Goal: Task Accomplishment & Management: Use online tool/utility

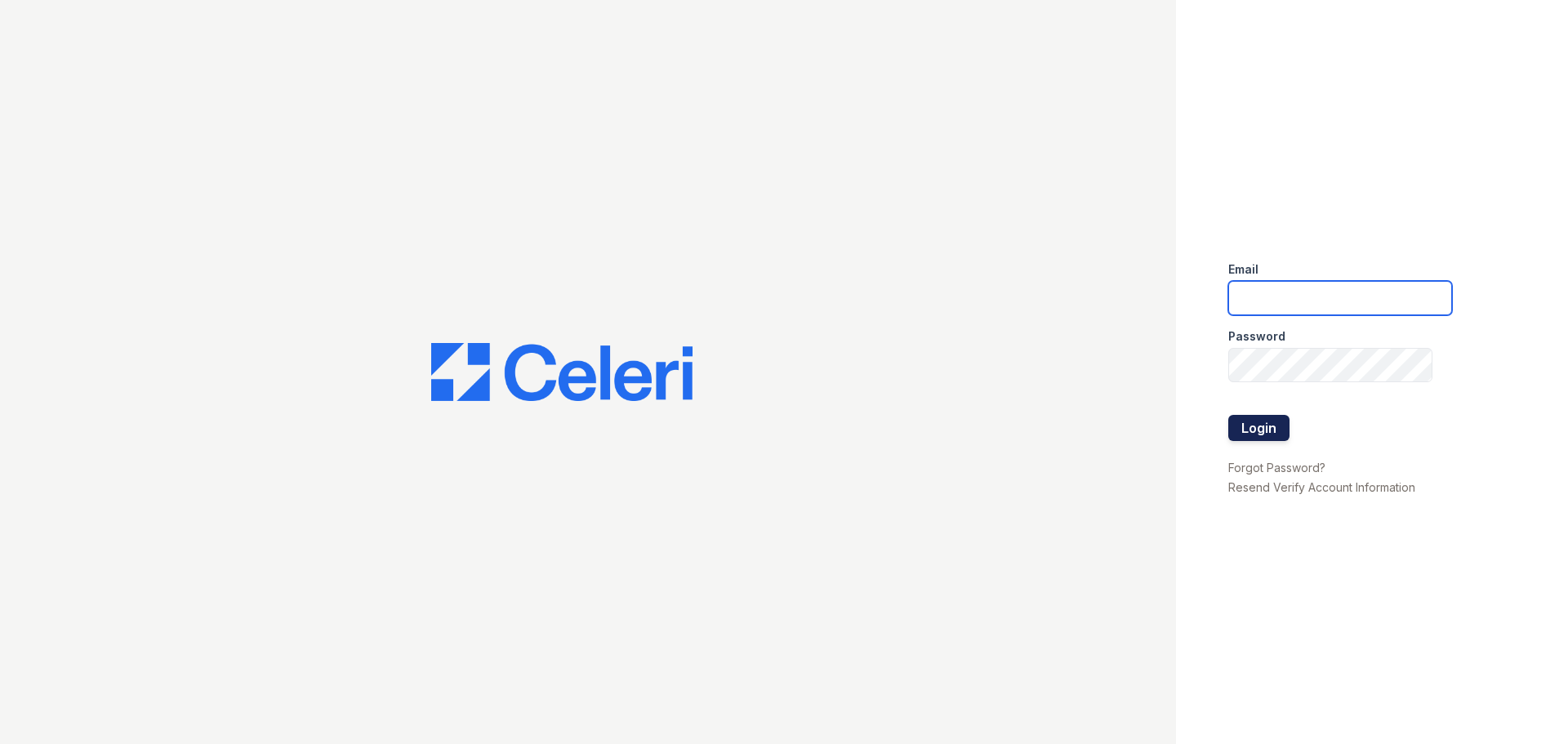
type input "arrivenorthshore@trinity-pm.com"
click at [1255, 419] on button "Login" at bounding box center [1259, 428] width 61 height 26
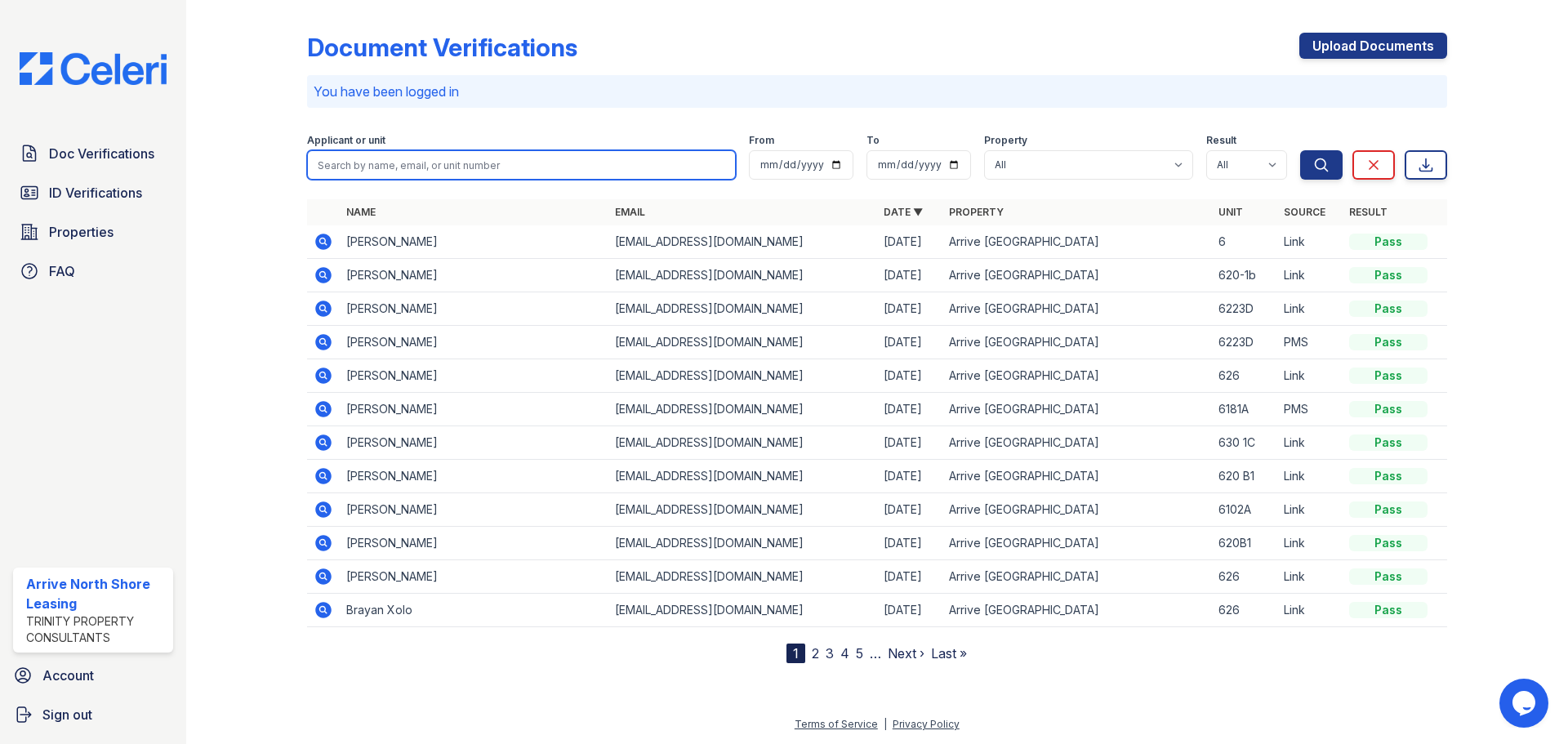
click at [388, 175] on input "search" at bounding box center [522, 165] width 429 height 29
type input "[PERSON_NAME]"
click at [1301, 151] on button "Search" at bounding box center [1322, 165] width 43 height 29
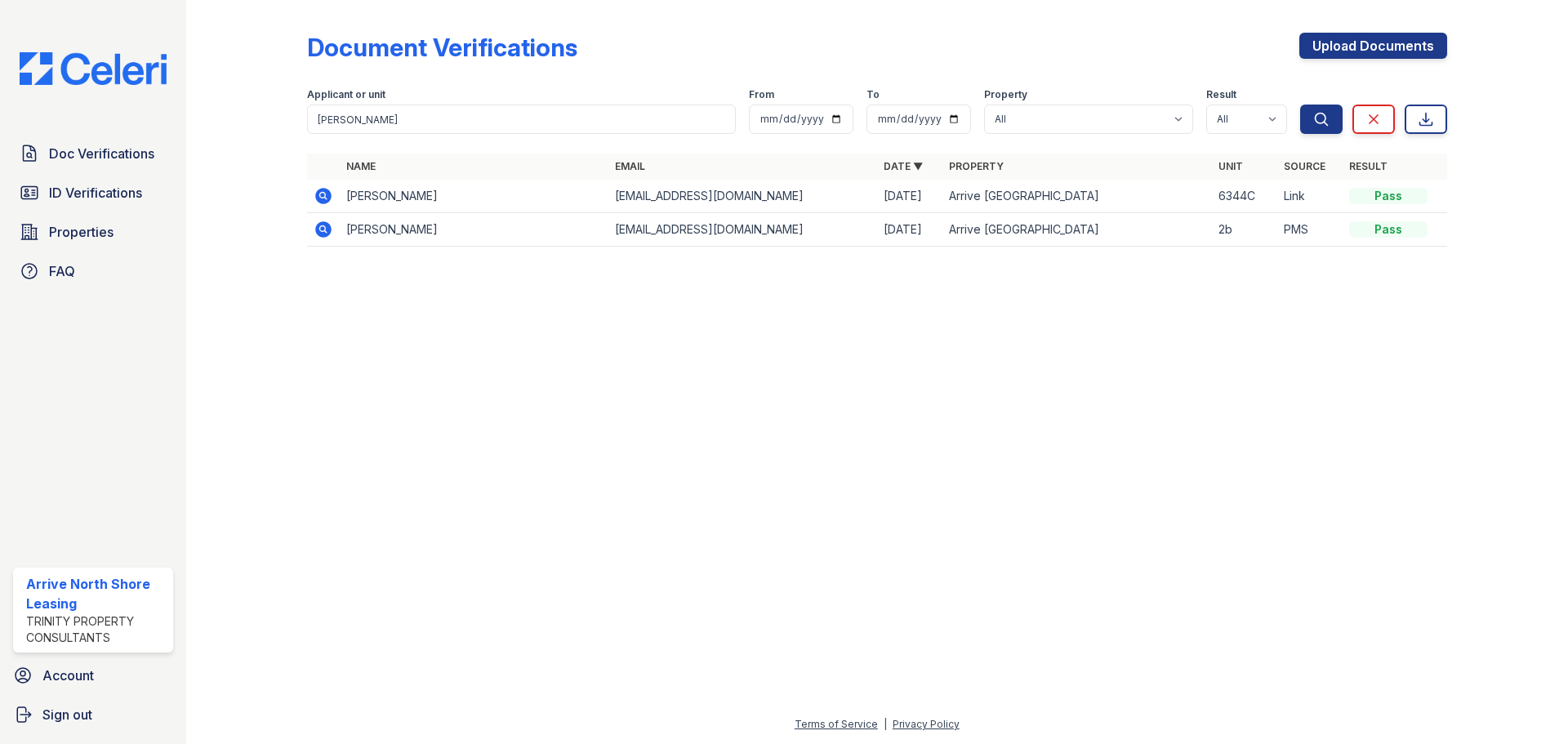
click at [326, 204] on icon at bounding box center [323, 196] width 16 height 16
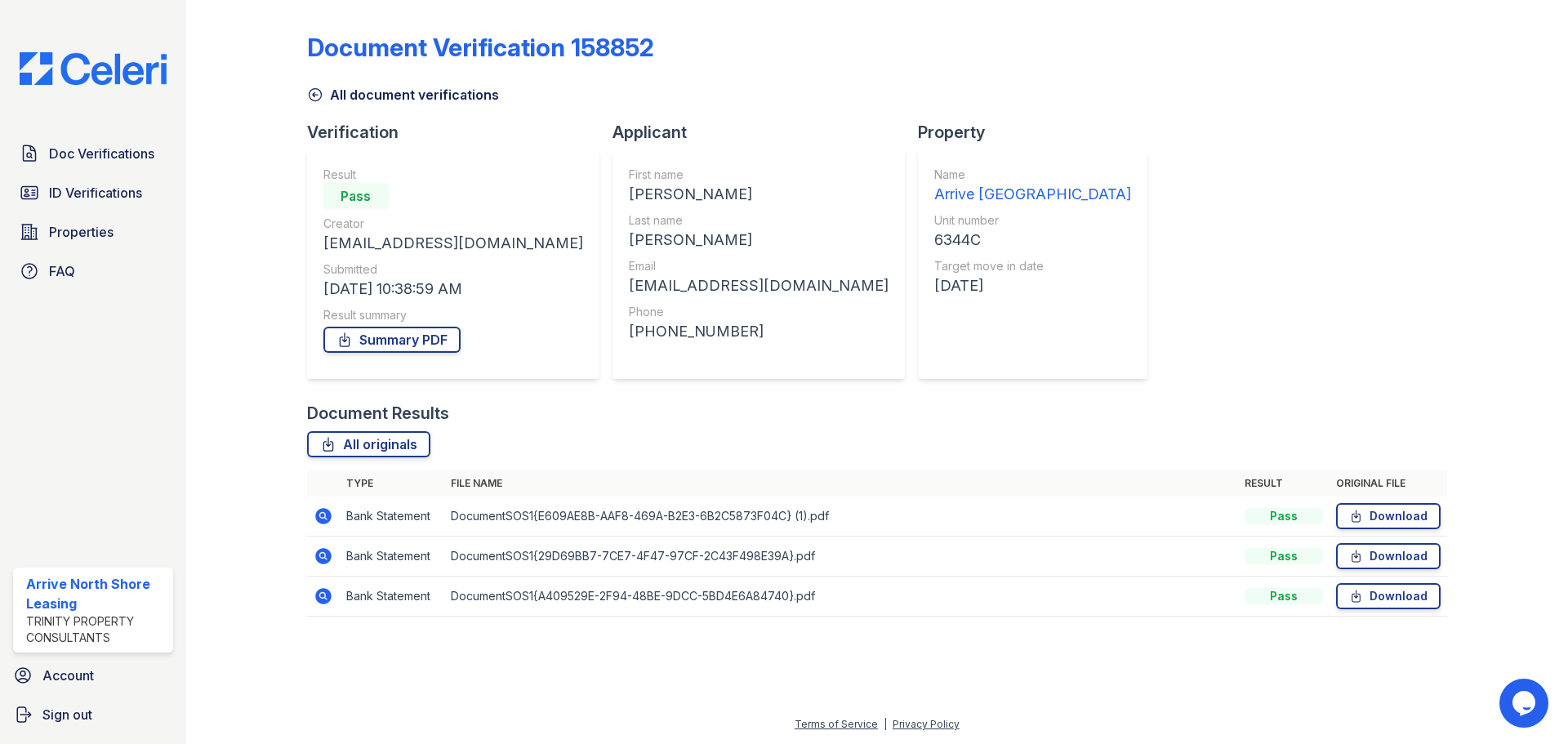
click at [319, 93] on icon at bounding box center [316, 95] width 16 height 16
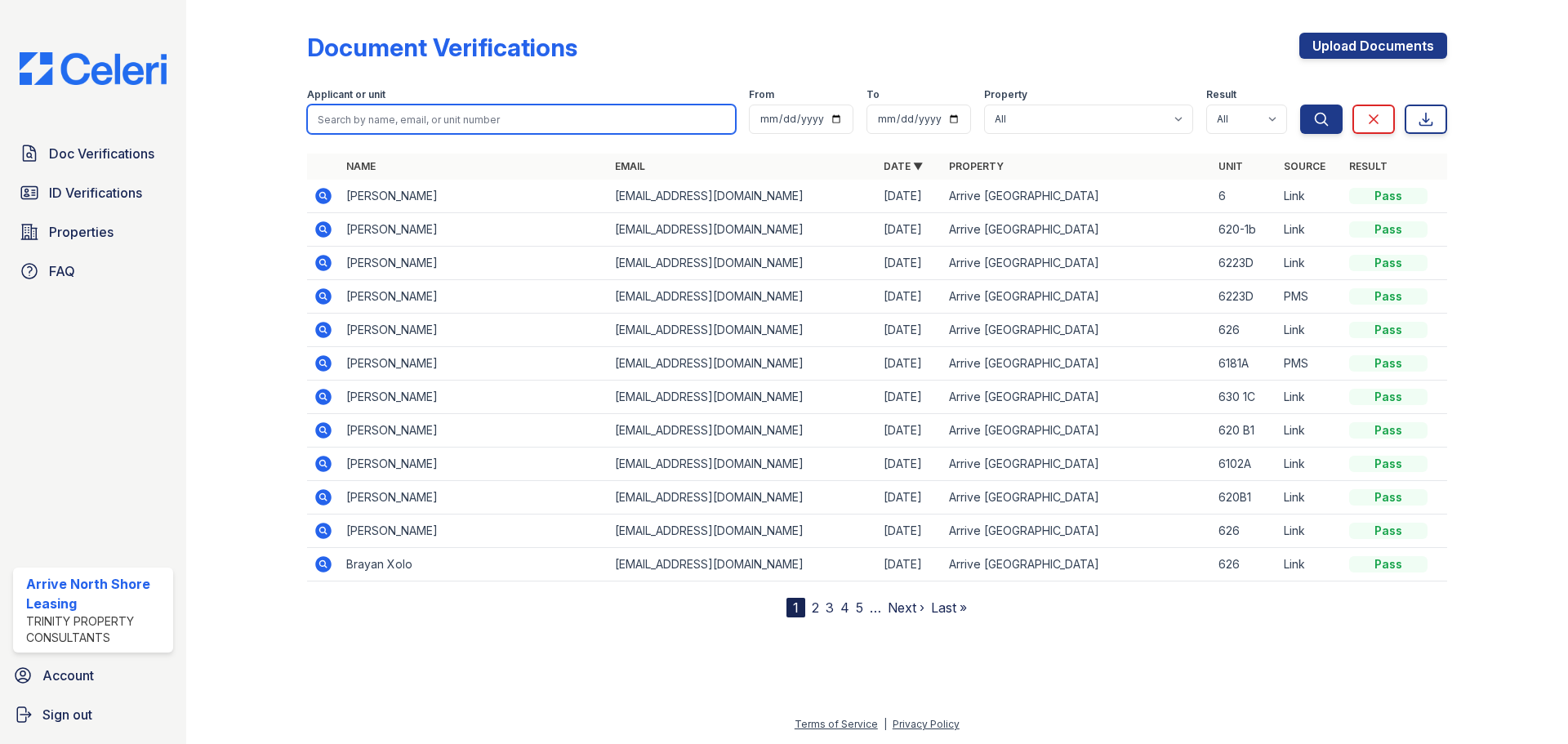
click at [382, 118] on input "search" at bounding box center [522, 120] width 429 height 29
type input "[PERSON_NAME]"
click at [1301, 105] on button "Search" at bounding box center [1322, 120] width 43 height 29
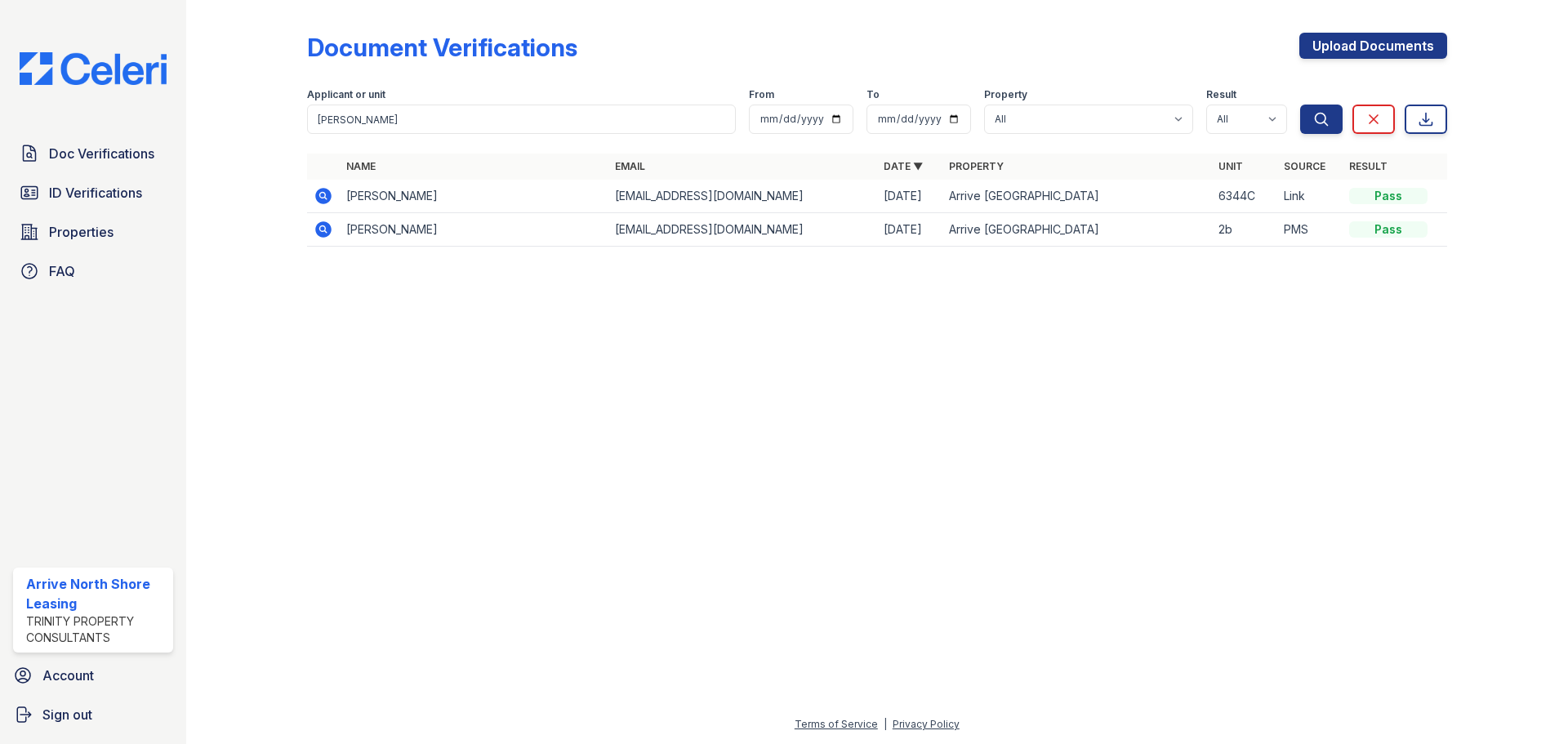
click at [314, 234] on icon at bounding box center [323, 229] width 19 height 19
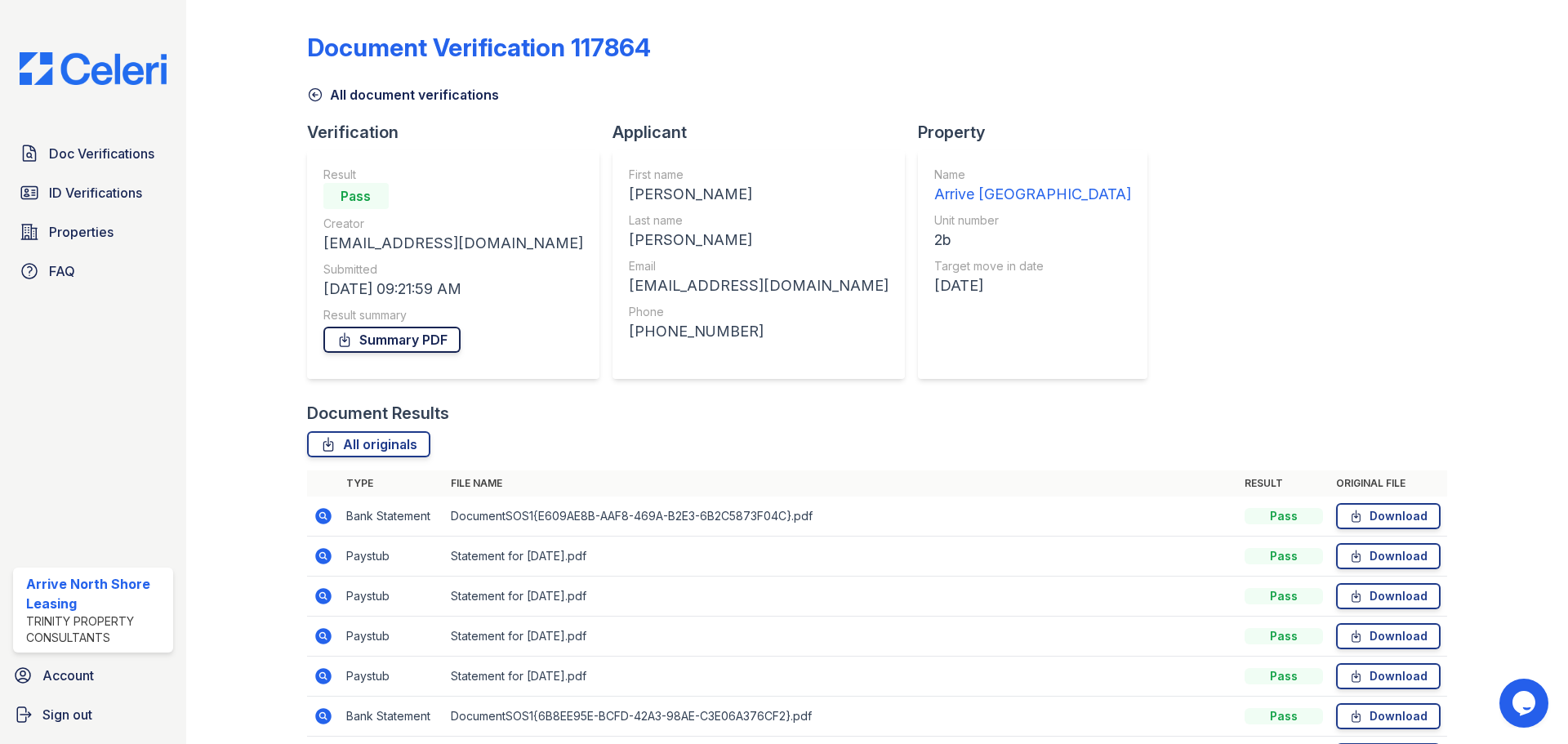
click at [361, 327] on link "Summary PDF" at bounding box center [392, 340] width 137 height 26
click at [311, 91] on icon at bounding box center [316, 95] width 16 height 16
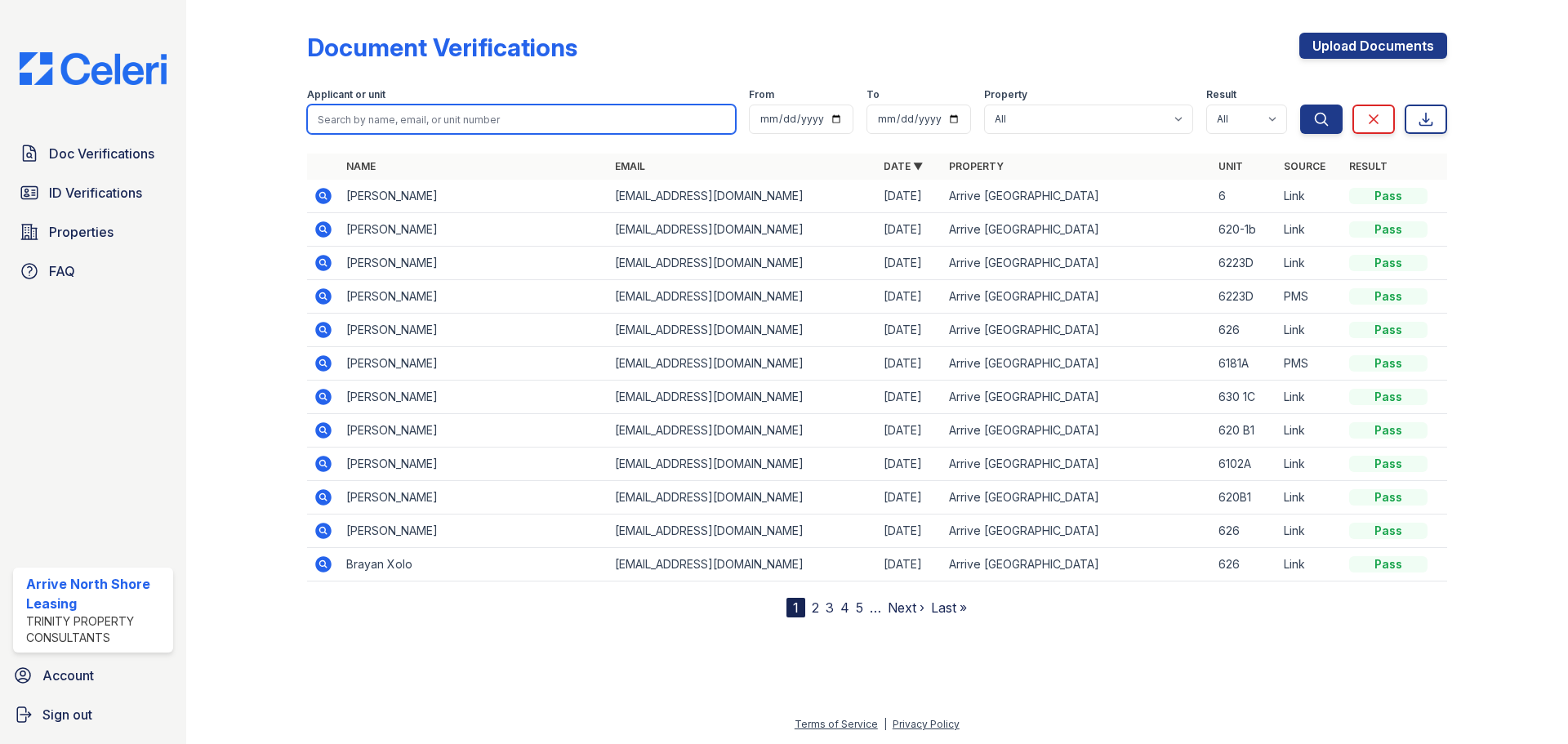
click at [390, 118] on input "search" at bounding box center [522, 120] width 429 height 29
type input "[PERSON_NAME]"
click at [1338, 104] on div "Search Clear Export" at bounding box center [1374, 107] width 147 height 52
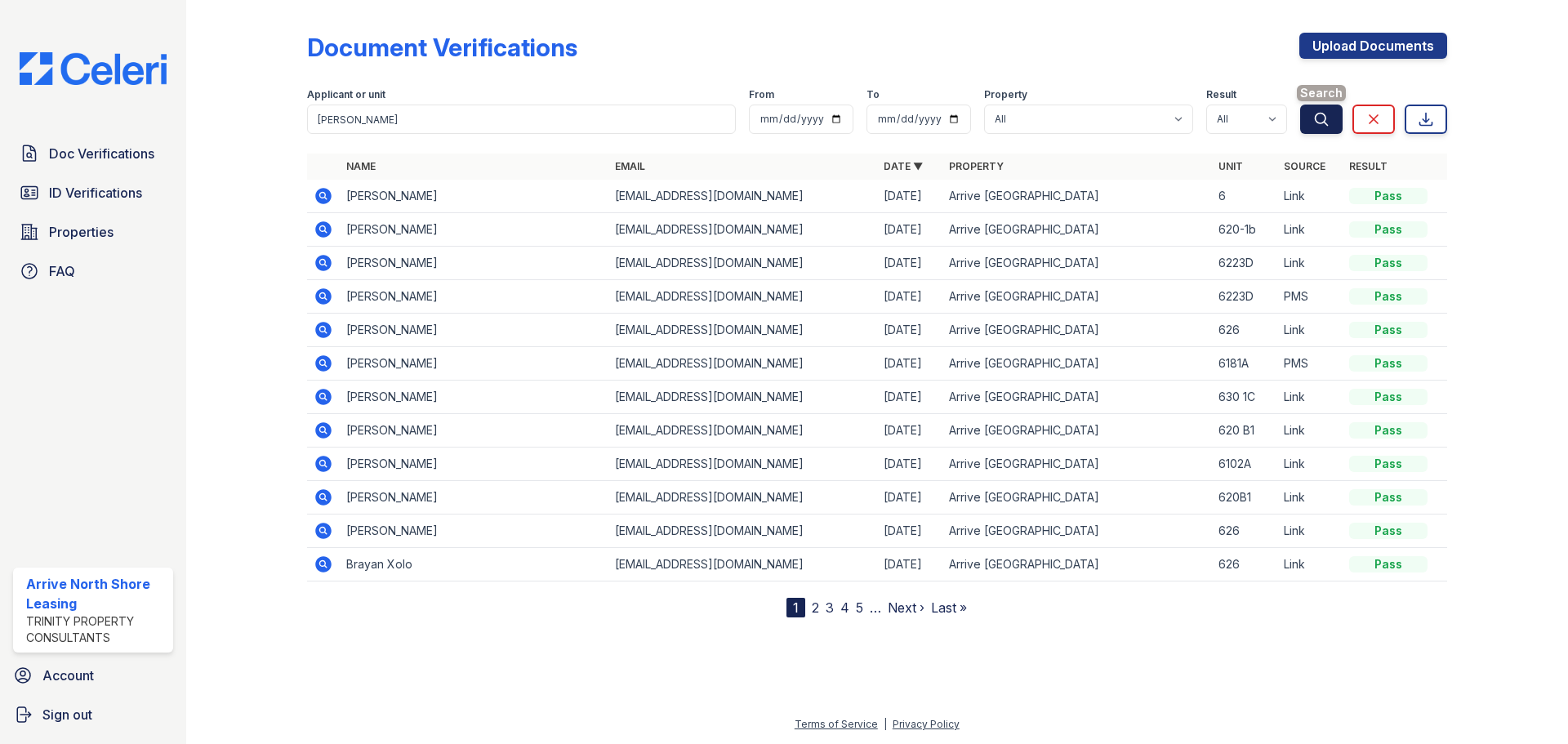
click at [1323, 113] on icon "submit" at bounding box center [1322, 120] width 16 height 16
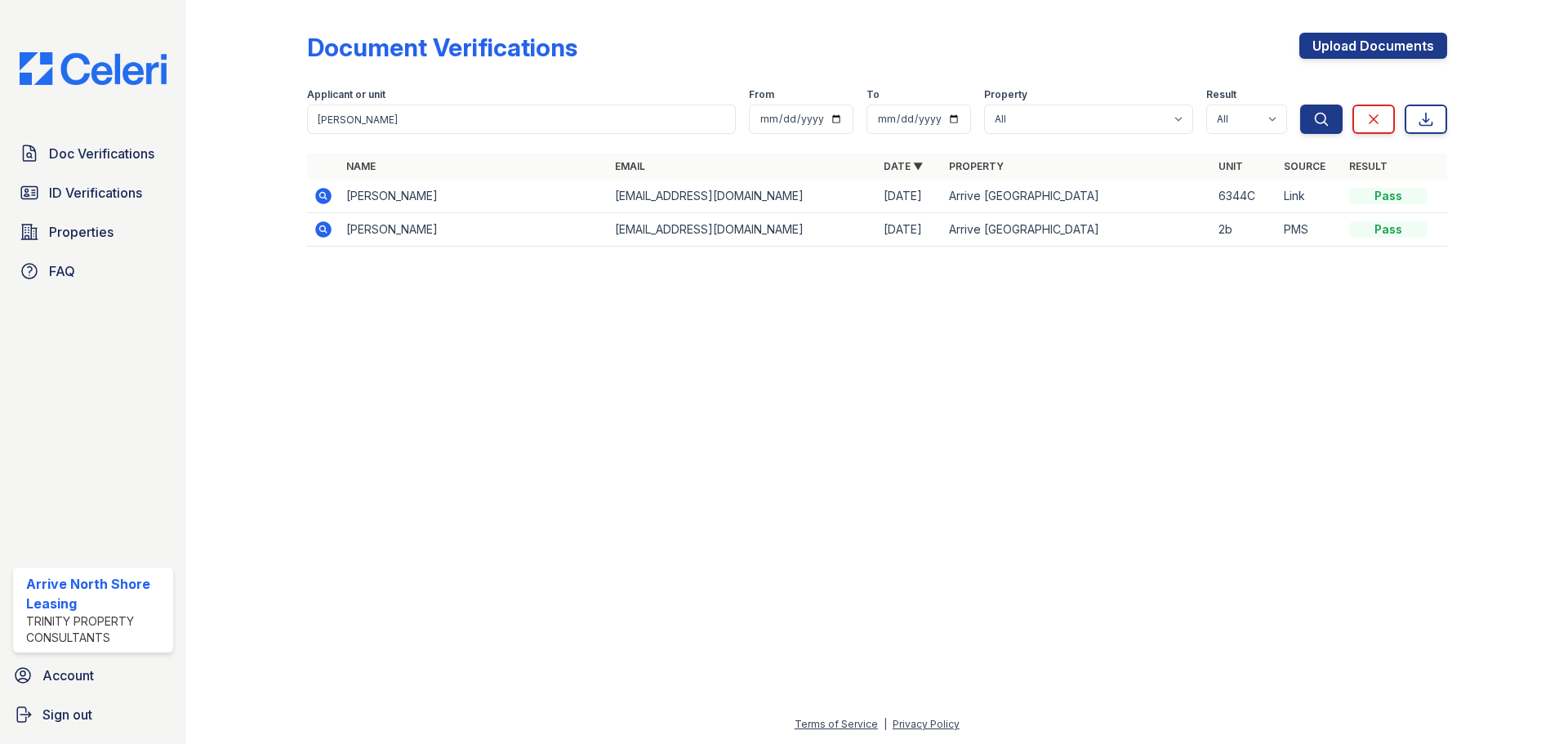
click at [319, 192] on icon at bounding box center [323, 196] width 16 height 16
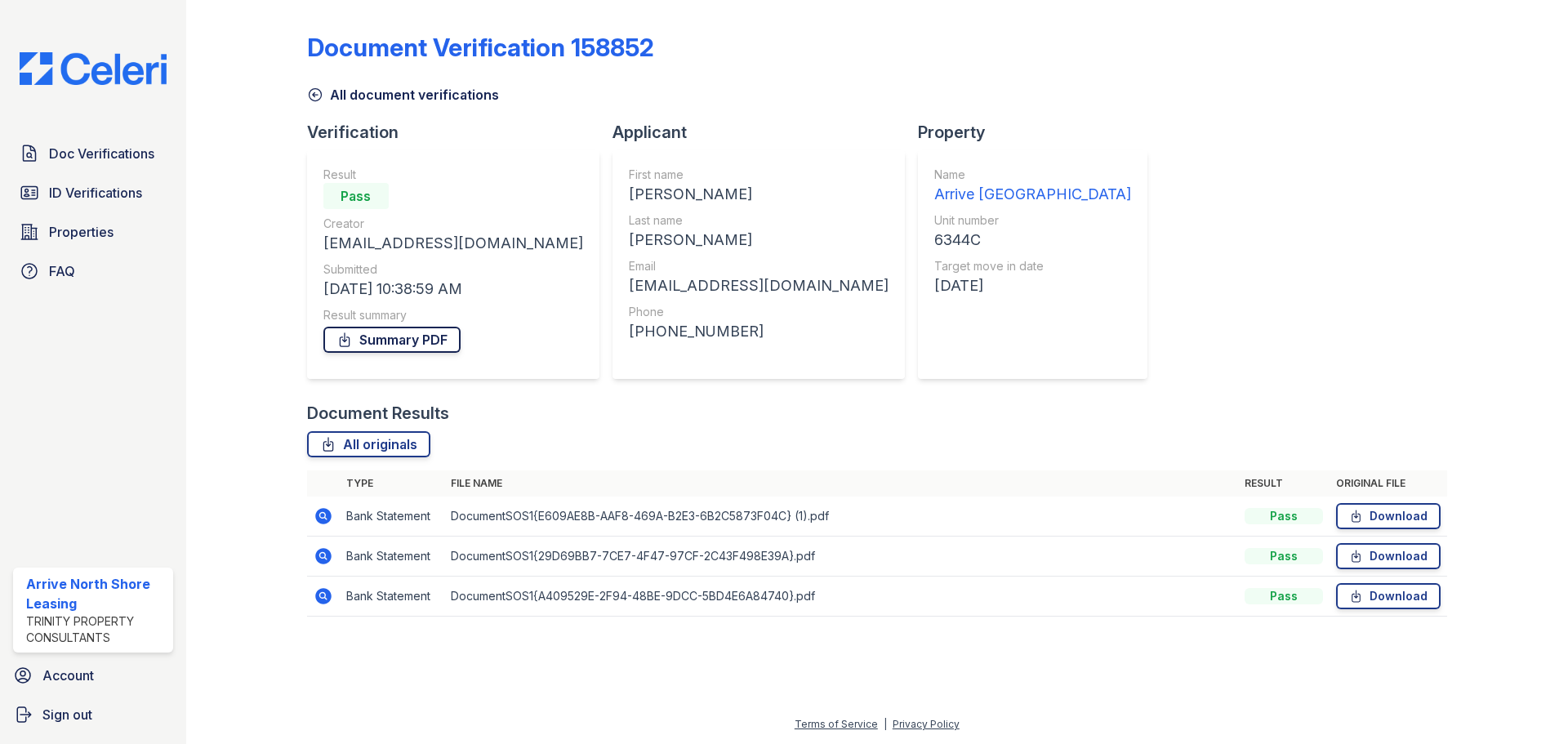
click at [370, 330] on link "Summary PDF" at bounding box center [392, 340] width 137 height 26
